Goal: Task Accomplishment & Management: Use online tool/utility

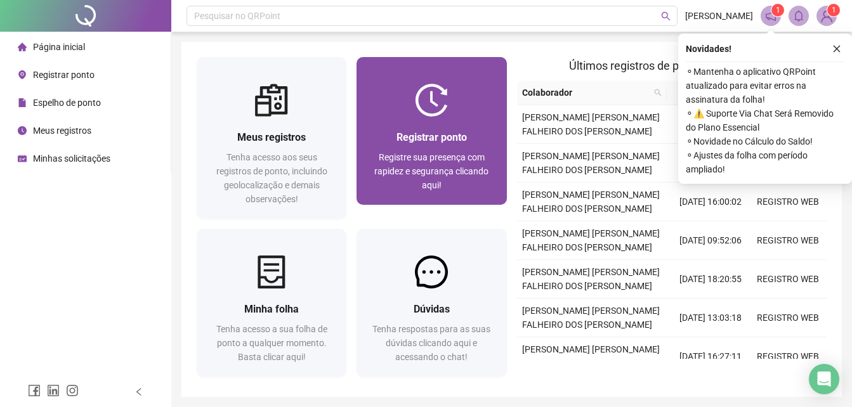
click at [434, 143] on span "Registrar ponto" at bounding box center [432, 137] width 70 height 12
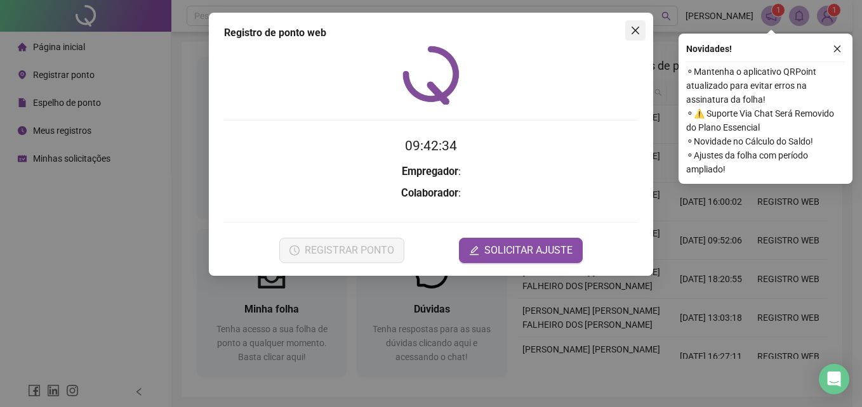
click at [633, 27] on icon "close" at bounding box center [635, 30] width 10 height 10
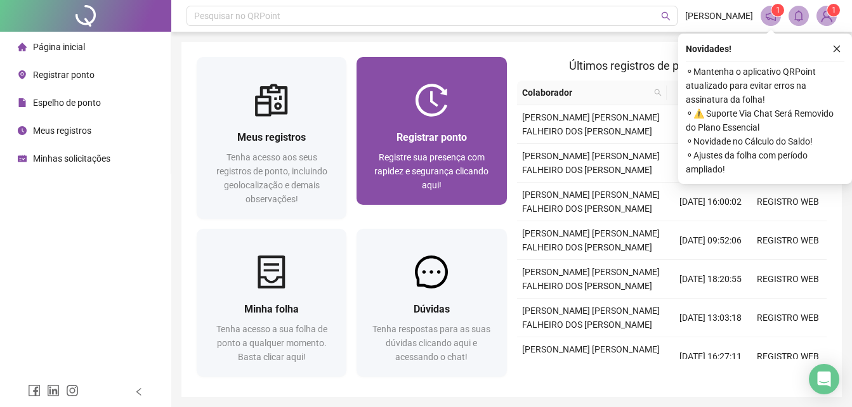
click at [438, 98] on img at bounding box center [431, 100] width 33 height 33
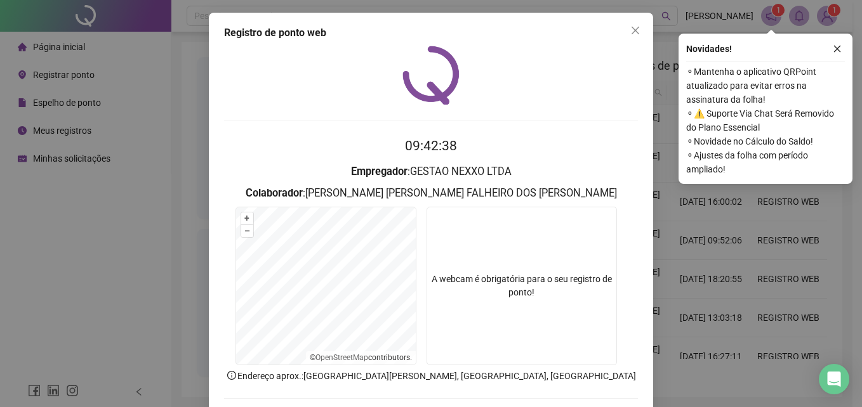
scroll to position [60, 0]
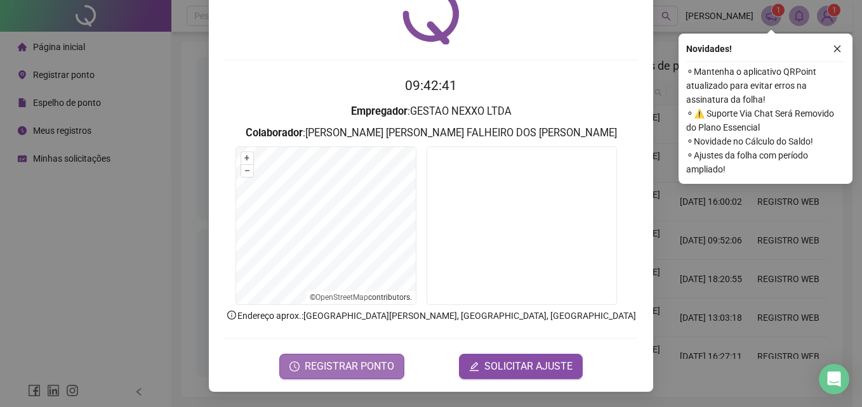
click at [387, 366] on span "REGISTRAR PONTO" at bounding box center [349, 366] width 89 height 15
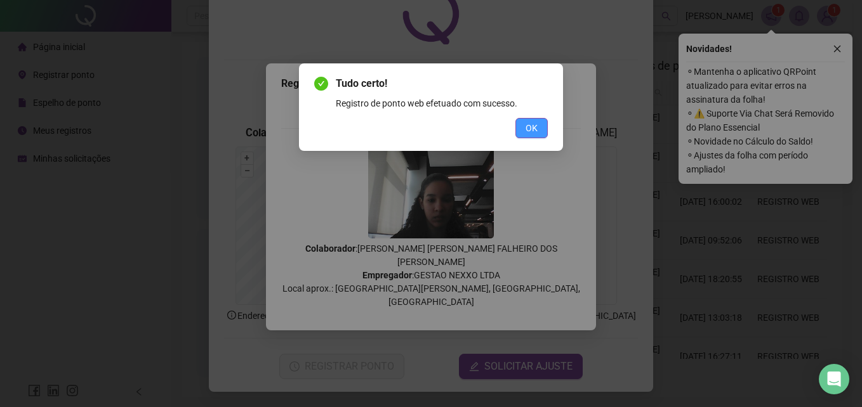
click at [532, 135] on span "OK" at bounding box center [531, 128] width 12 height 14
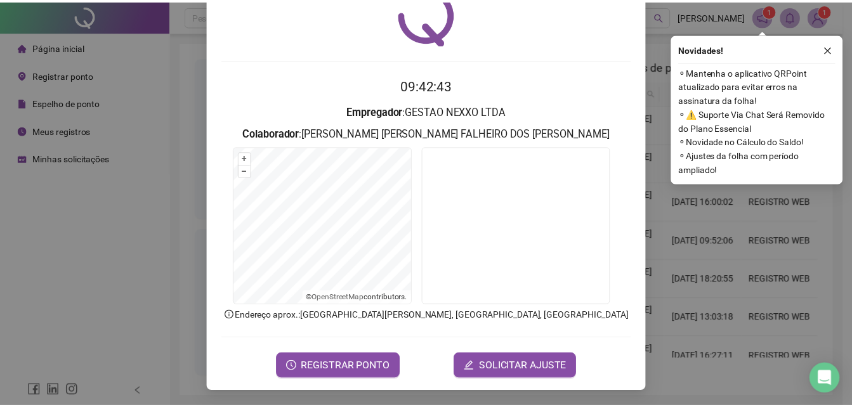
scroll to position [0, 0]
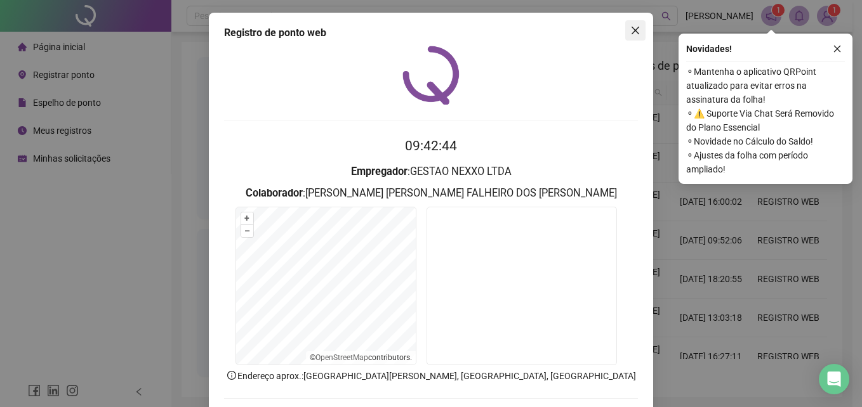
click at [634, 22] on button "Close" at bounding box center [635, 30] width 20 height 20
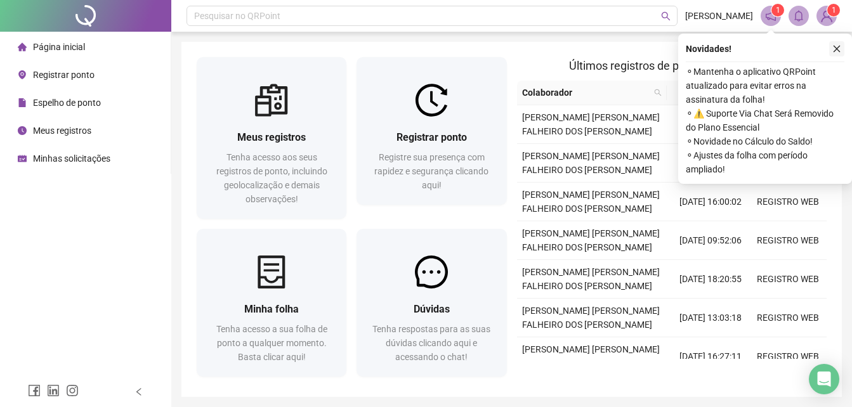
click at [833, 50] on icon "close" at bounding box center [837, 48] width 9 height 9
click at [836, 44] on icon "close" at bounding box center [837, 48] width 9 height 9
